Goal: Book appointment/travel/reservation

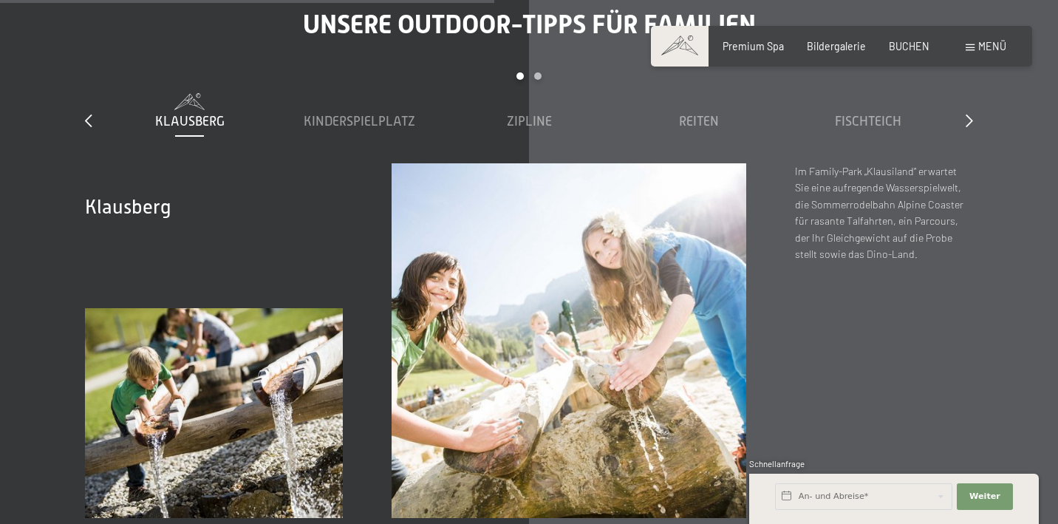
scroll to position [4418, 0]
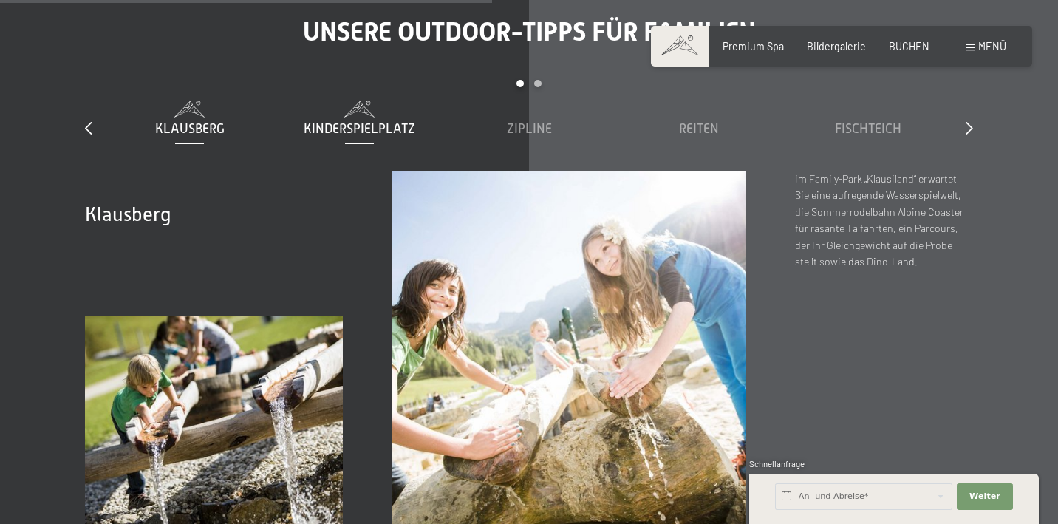
click at [379, 121] on span "Kinderspielplatz" at bounding box center [360, 128] width 112 height 15
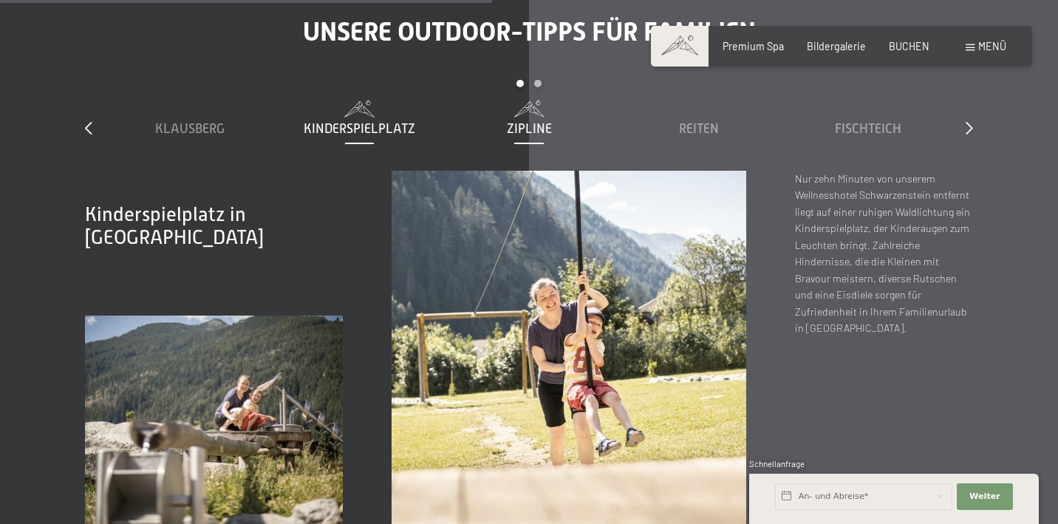
click at [539, 121] on span "Zipline" at bounding box center [529, 128] width 45 height 15
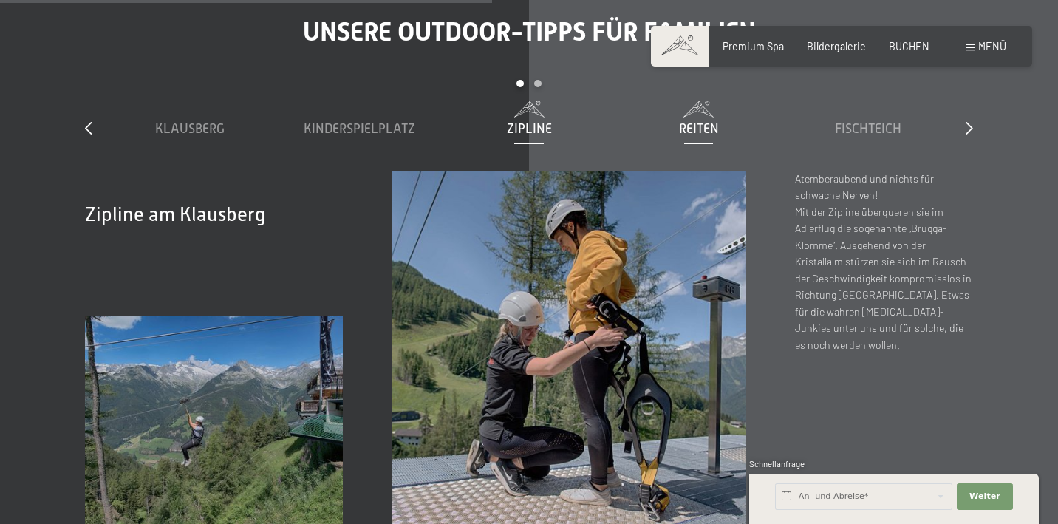
click at [698, 121] on span "Reiten" at bounding box center [699, 128] width 40 height 15
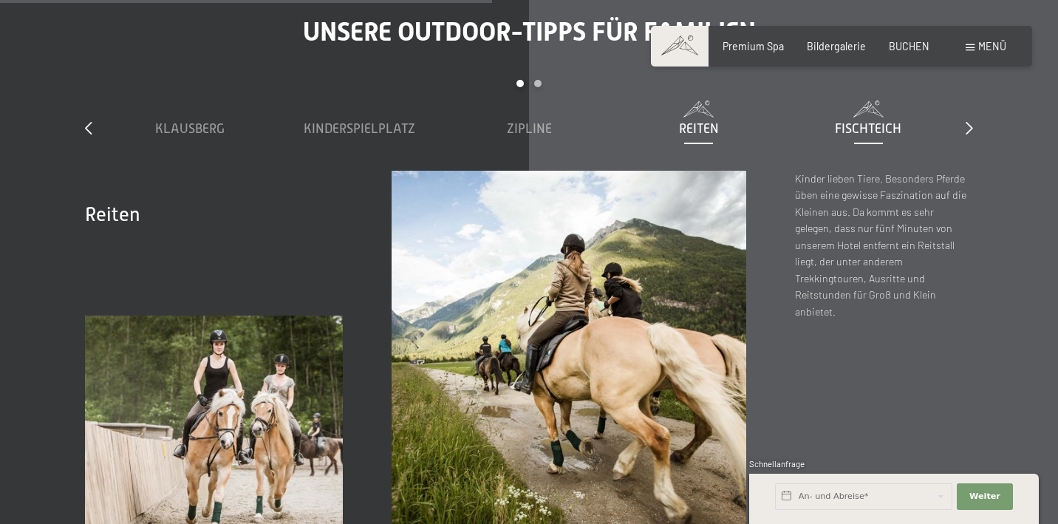
click at [875, 121] on span "Fischteich" at bounding box center [868, 128] width 66 height 15
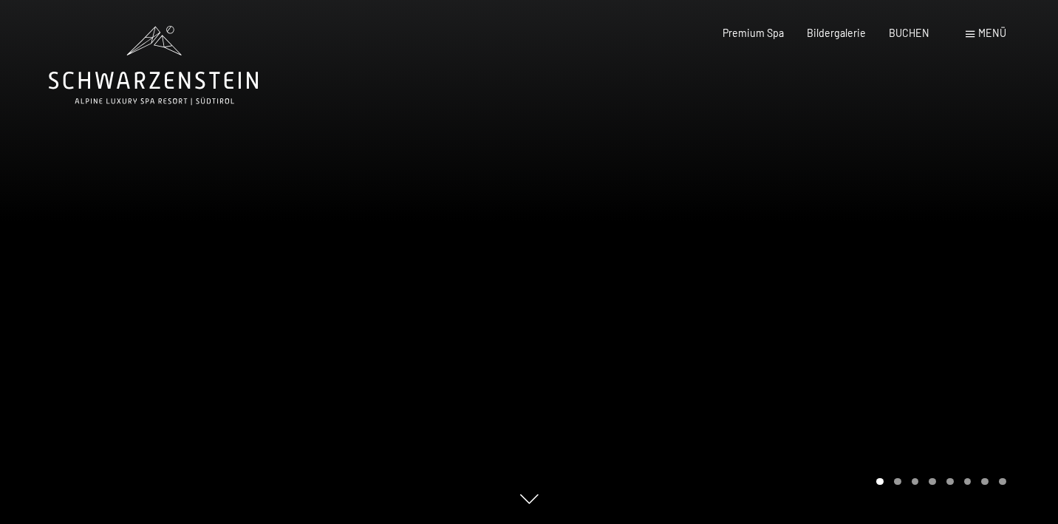
scroll to position [0, 0]
click at [914, 34] on span "BUCHEN" at bounding box center [909, 30] width 41 height 13
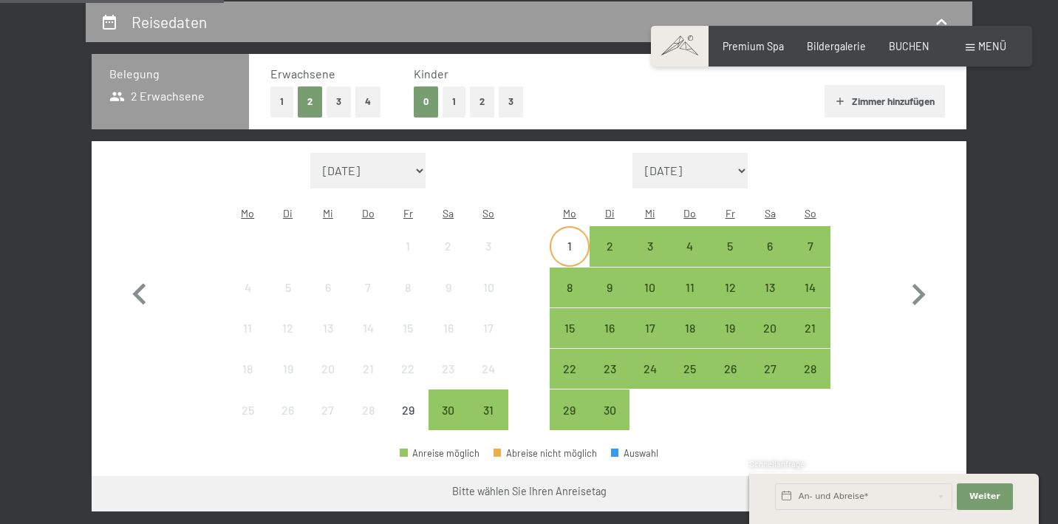
click at [572, 240] on div "1" at bounding box center [569, 258] width 37 height 37
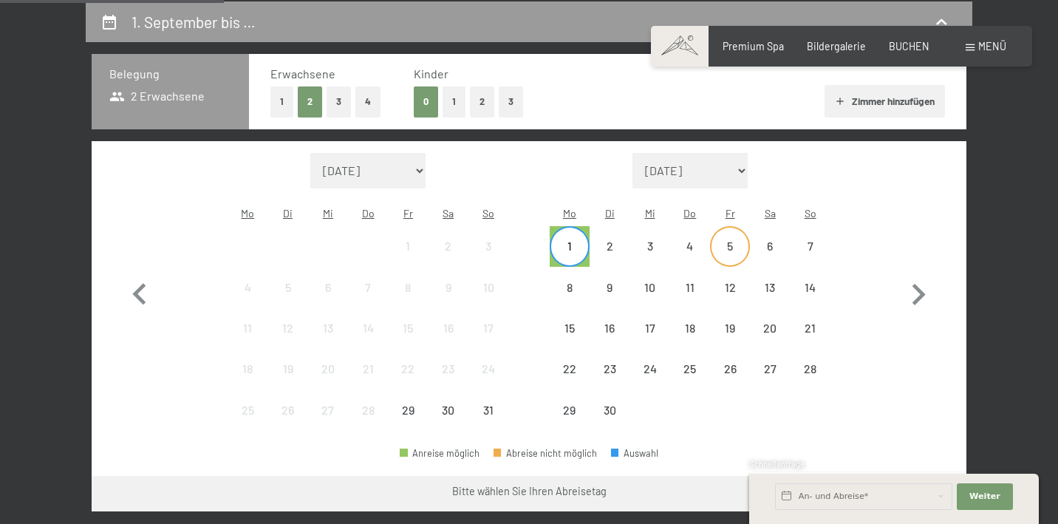
click at [733, 240] on div "5" at bounding box center [730, 258] width 37 height 37
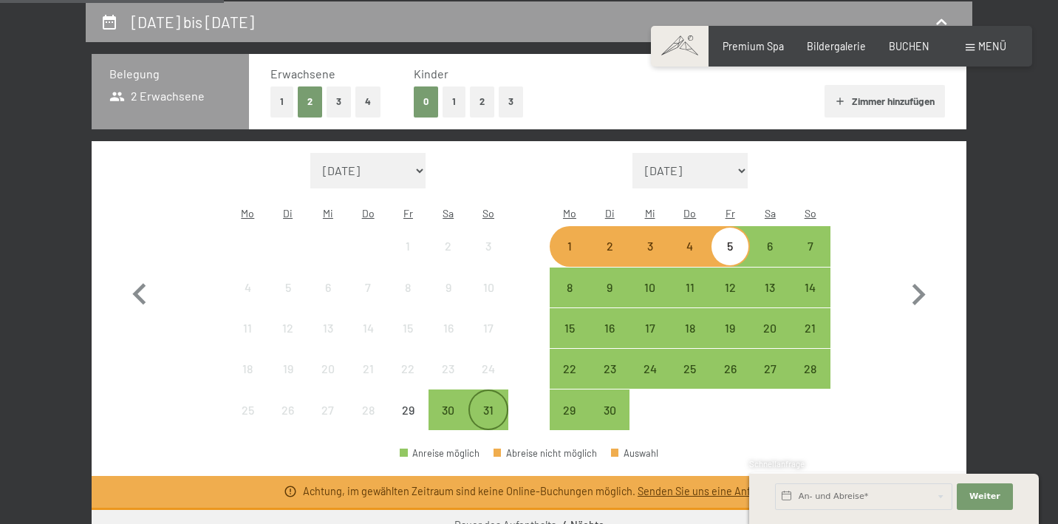
click at [475, 404] on div "31" at bounding box center [488, 422] width 37 height 37
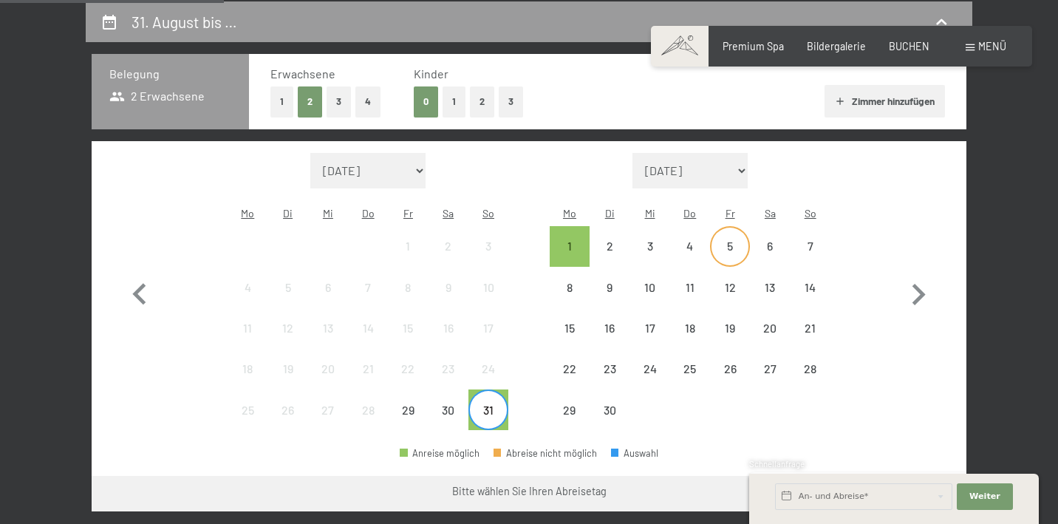
click at [716, 240] on div "5" at bounding box center [730, 258] width 37 height 37
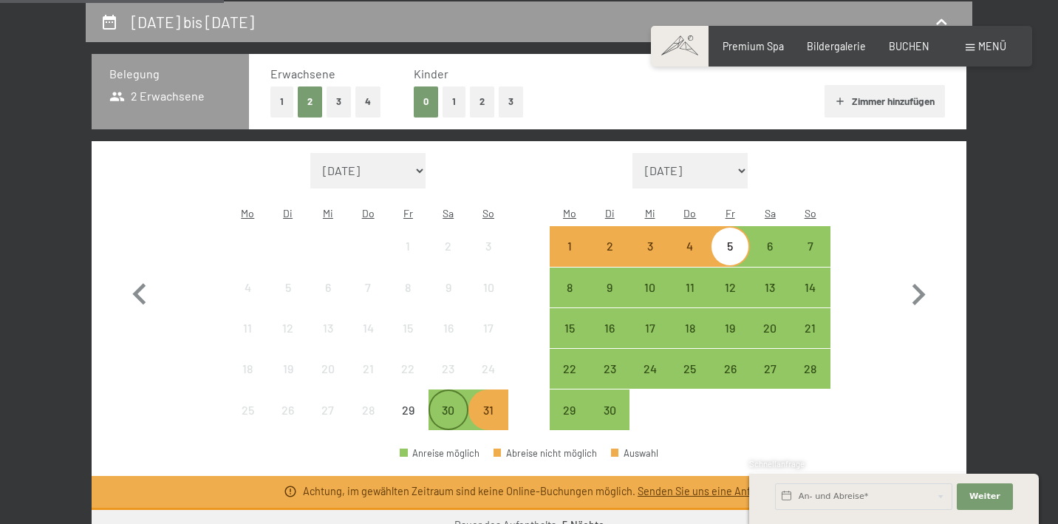
click at [444, 404] on div "30" at bounding box center [448, 422] width 37 height 37
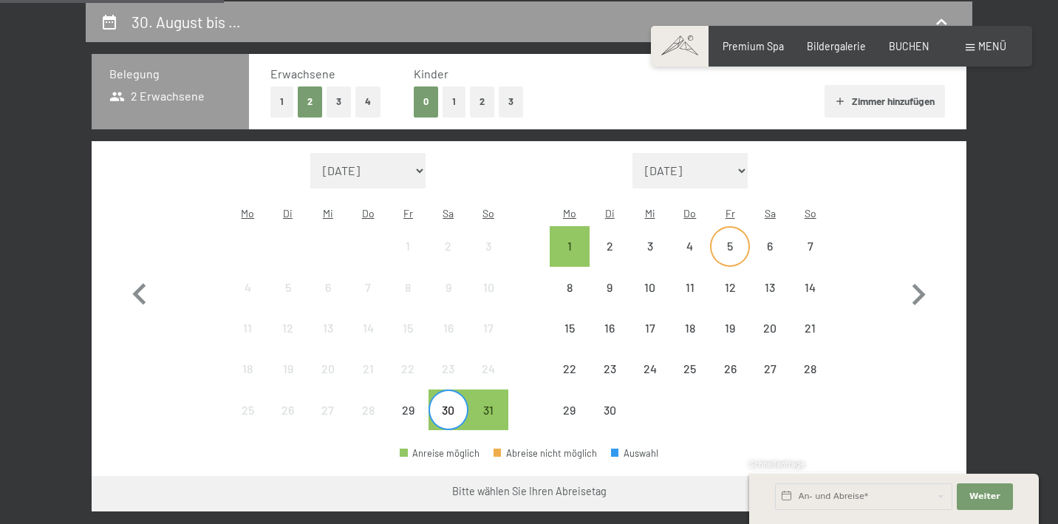
click at [724, 240] on div "5" at bounding box center [730, 258] width 37 height 37
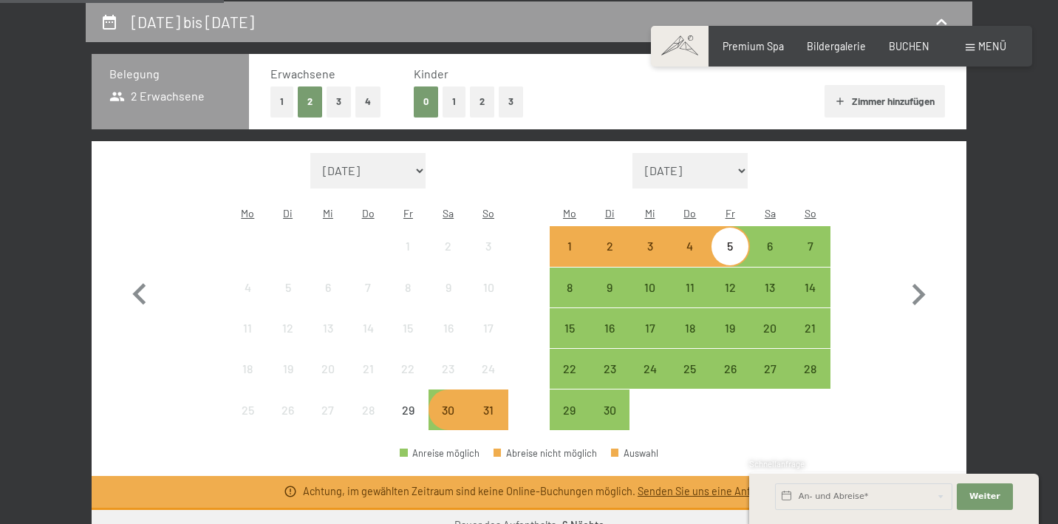
click at [614, 240] on div "2" at bounding box center [609, 258] width 37 height 37
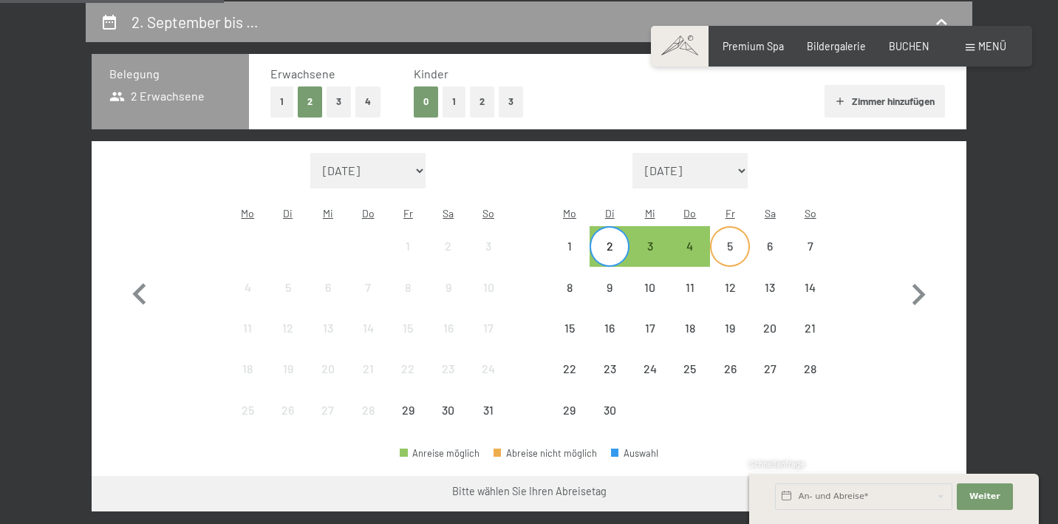
click at [727, 240] on div "5" at bounding box center [730, 258] width 37 height 37
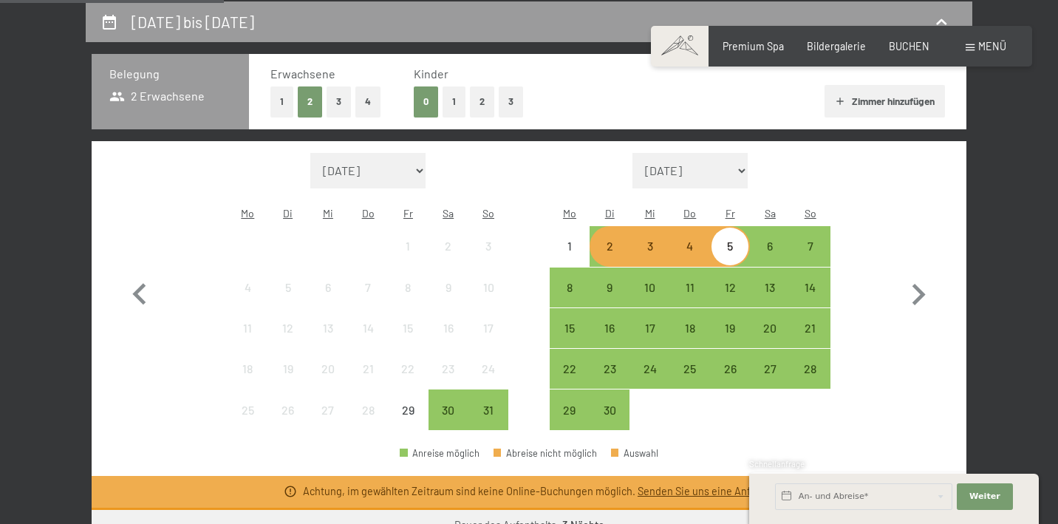
click at [743, 414] on div "Monat/Jahr August 2025 September 2025 Oktober 2025 November 2025 Dezember 2025 …" at bounding box center [529, 291] width 875 height 301
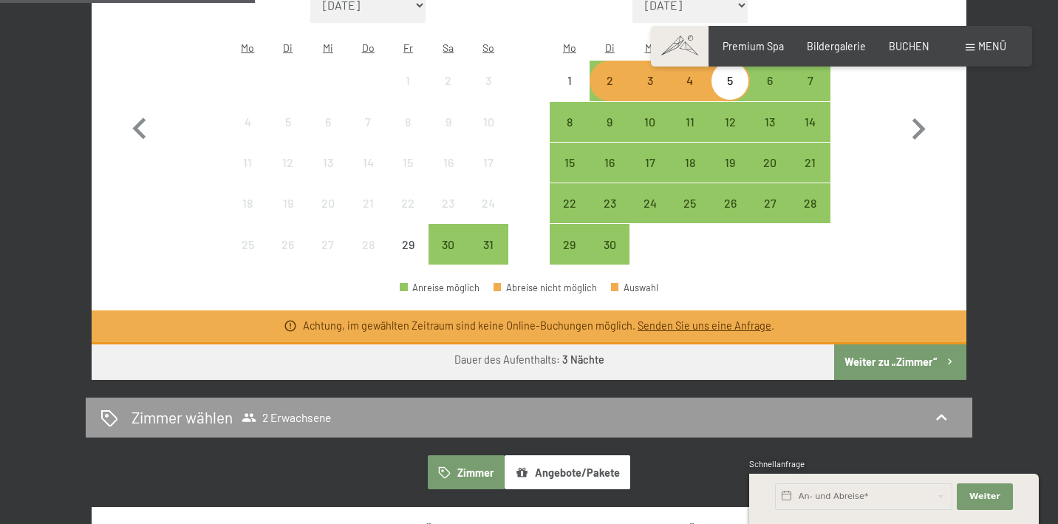
scroll to position [340, 0]
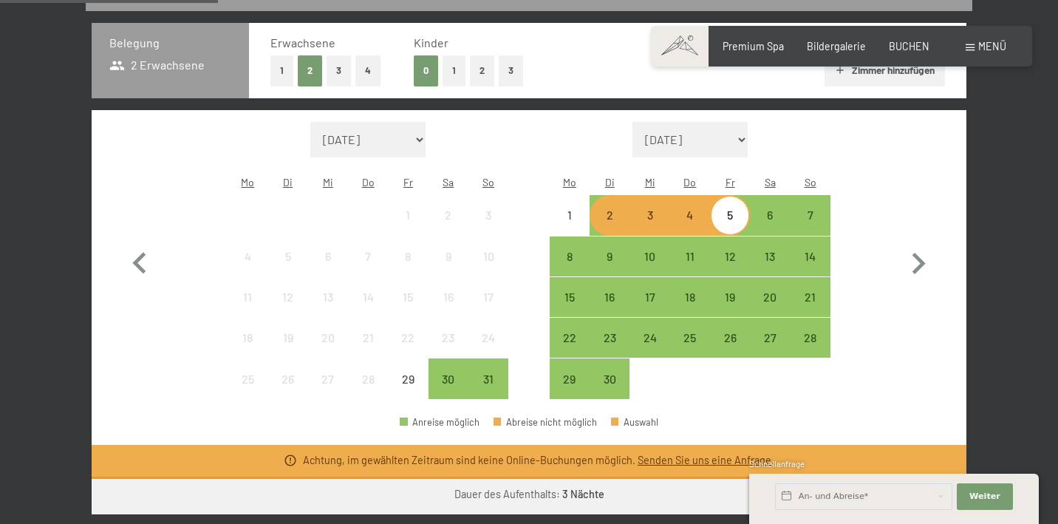
click at [448, 74] on button "1" at bounding box center [454, 70] width 23 height 30
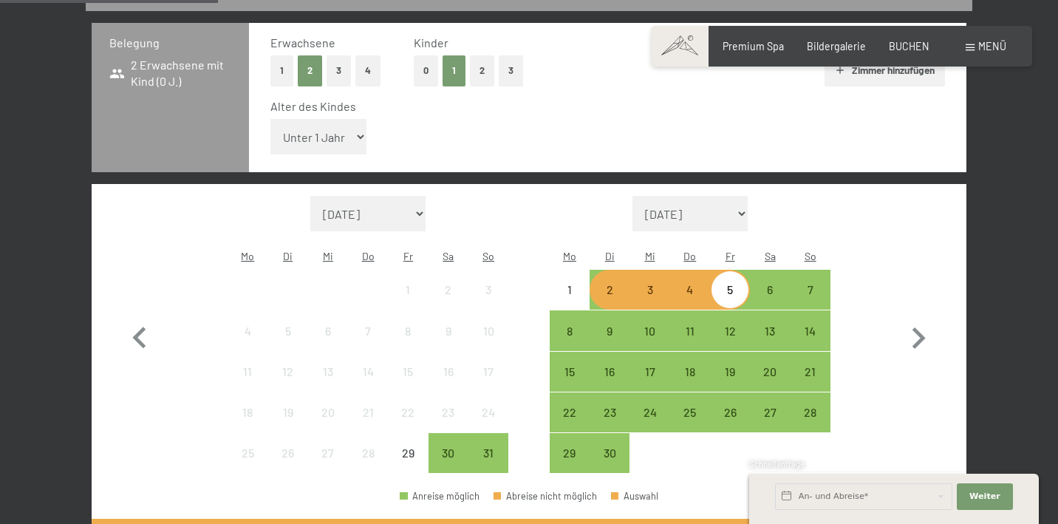
click at [338, 116] on div "Alter des Kindes Unter 1 Jahr 1 Jahr 2 Jahre 3 Jahre 4 Jahre 5 Jahre 6 Jahre 7 …" at bounding box center [607, 129] width 675 height 63
select select "3"
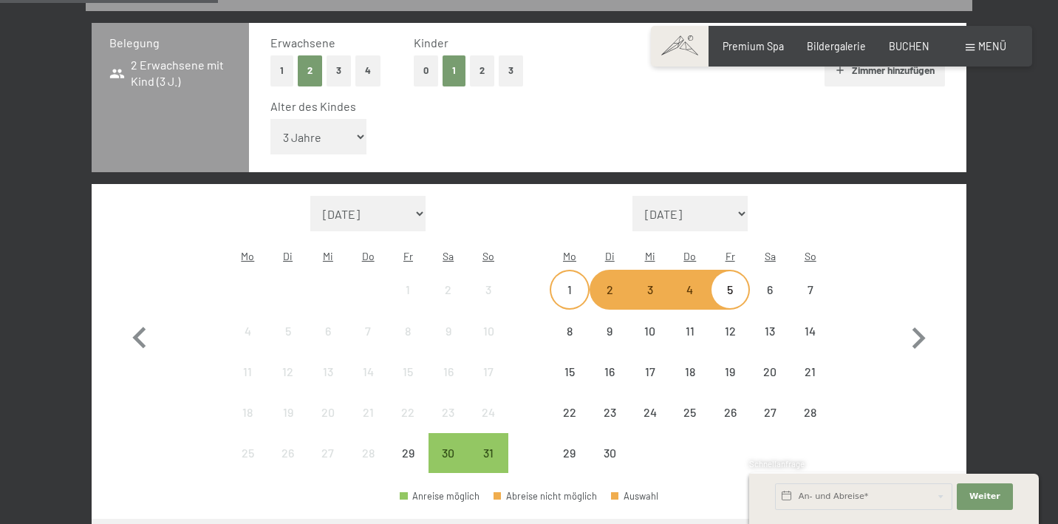
click at [573, 284] on div "1" at bounding box center [569, 302] width 37 height 37
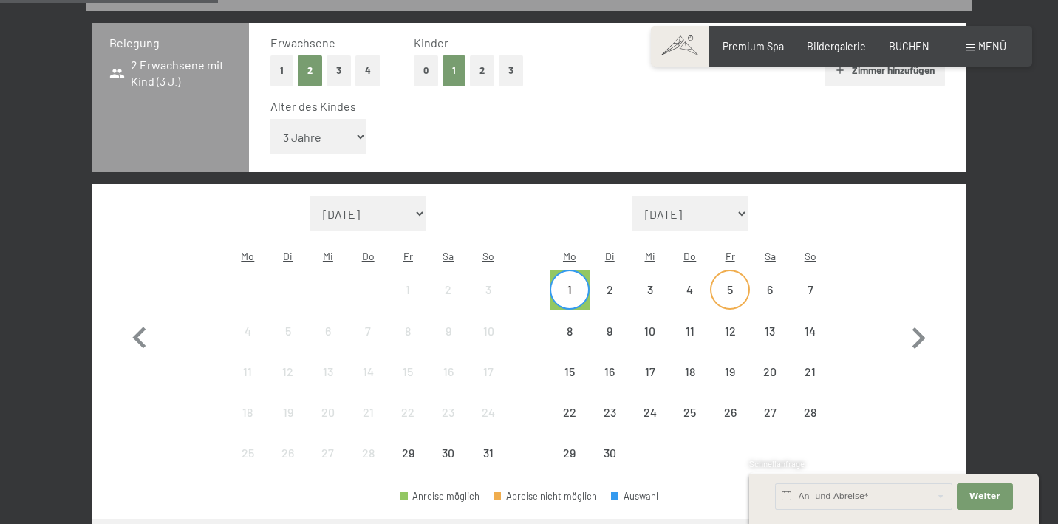
click at [739, 284] on div "5" at bounding box center [730, 302] width 37 height 37
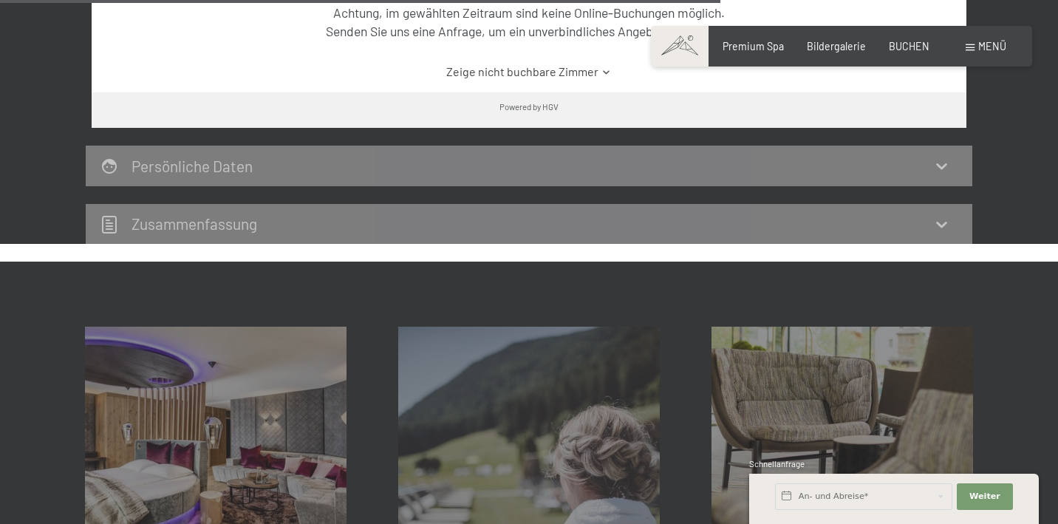
scroll to position [1224, 0]
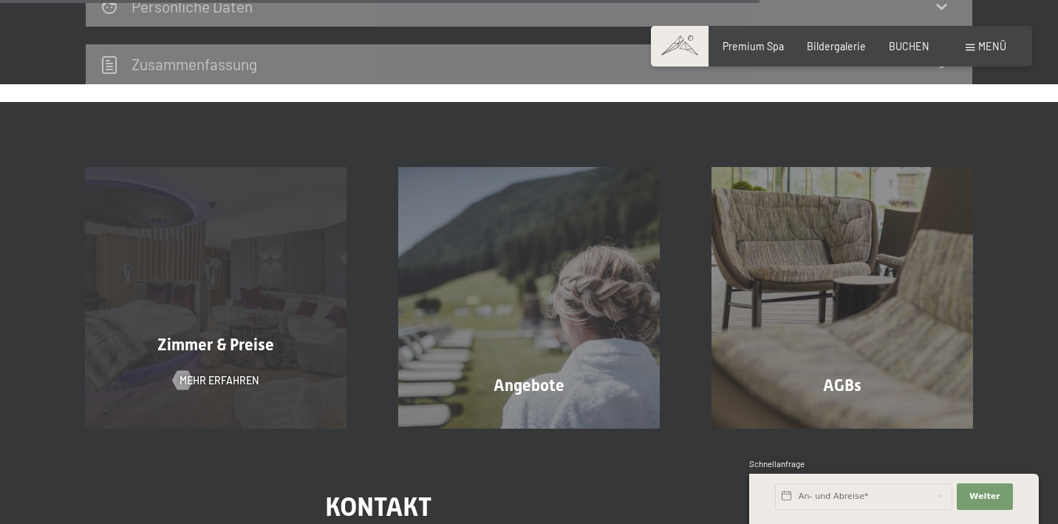
click at [210, 327] on div "Zimmer & Preise Mehr erfahren" at bounding box center [215, 297] width 313 height 261
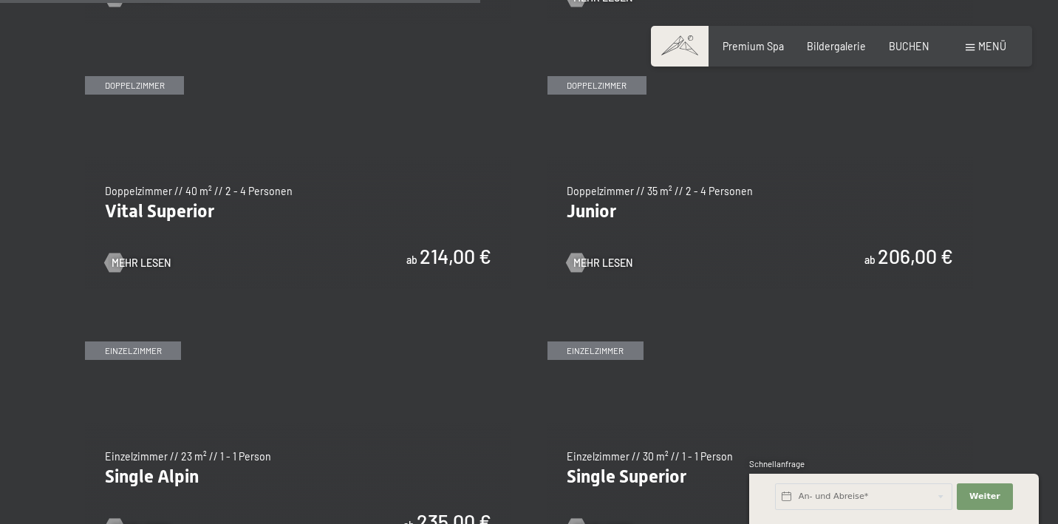
scroll to position [1875, 0]
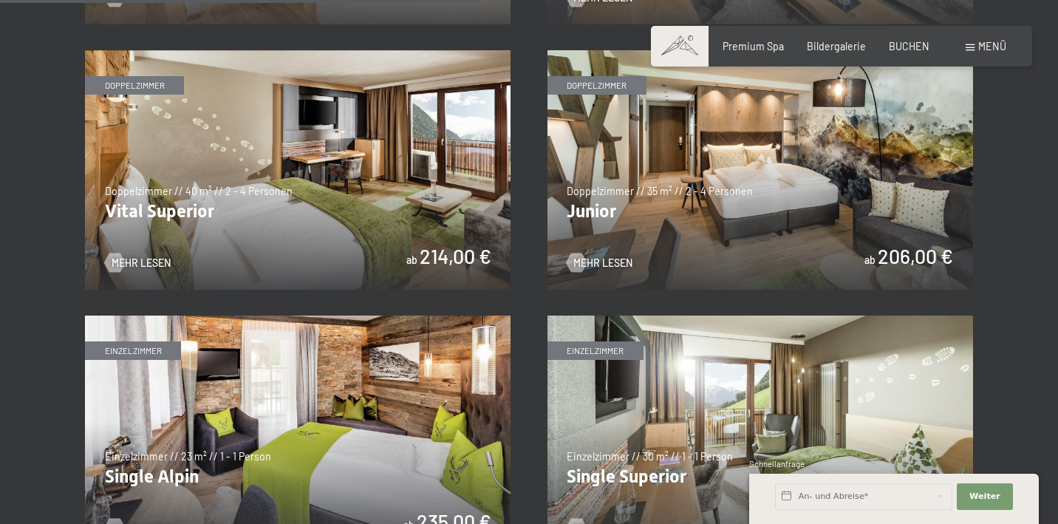
click at [715, 180] on img at bounding box center [760, 169] width 426 height 239
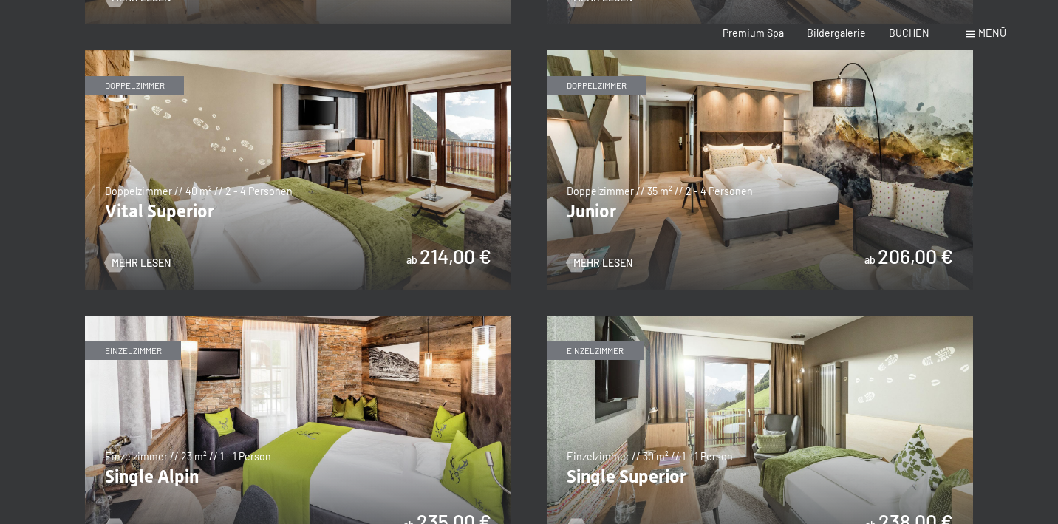
scroll to position [0, 0]
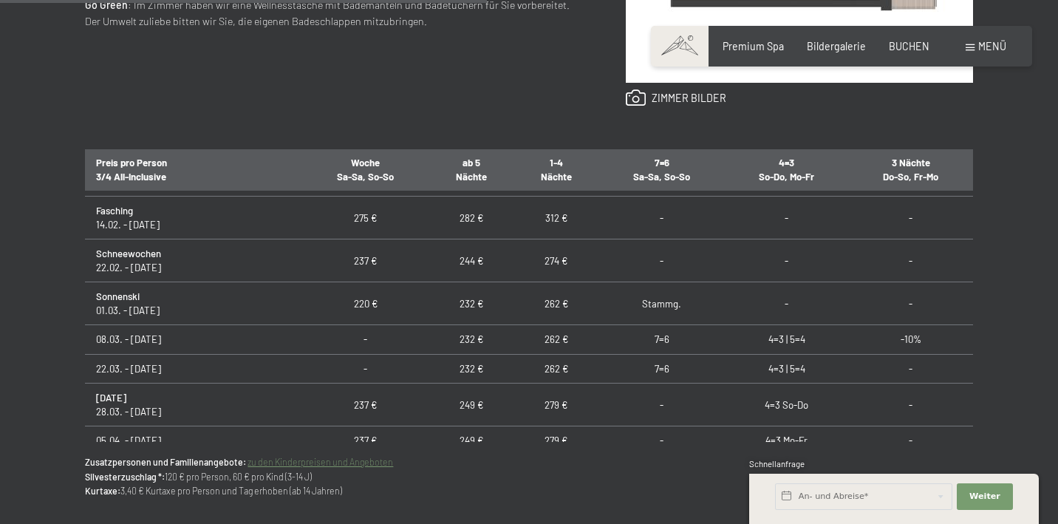
scroll to position [644, 0]
